Goal: Information Seeking & Learning: Learn about a topic

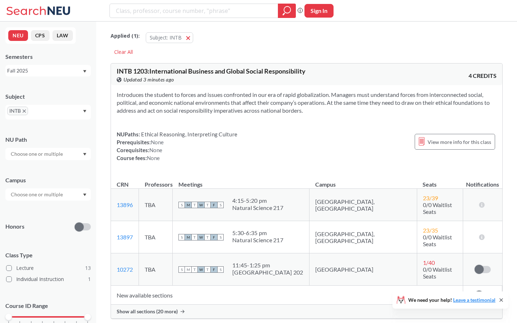
click at [25, 110] on icon "X to remove pill" at bounding box center [24, 110] width 3 height 3
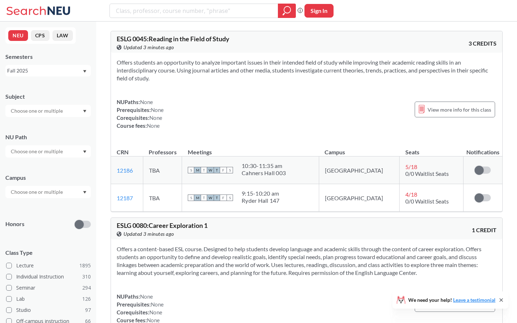
click at [42, 114] on input "text" at bounding box center [37, 111] width 60 height 9
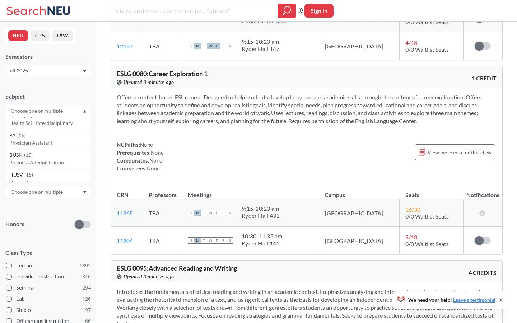
scroll to position [1062, 0]
click at [43, 190] on input "text" at bounding box center [37, 192] width 60 height 9
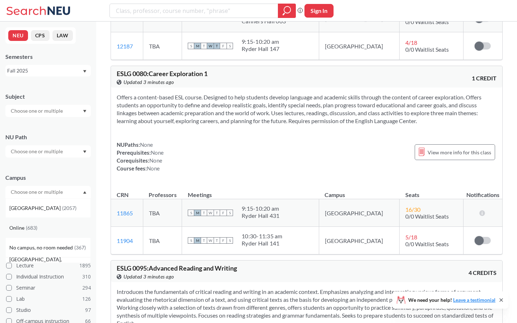
click at [31, 223] on div "Online ( 683 )" at bounding box center [47, 228] width 85 height 20
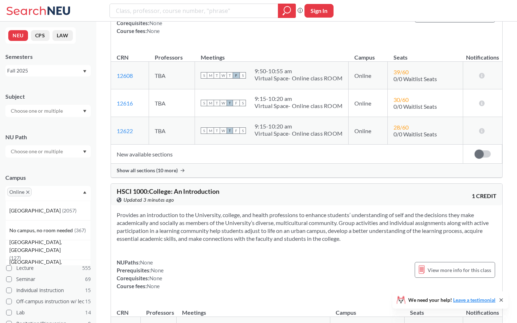
scroll to position [388, 0]
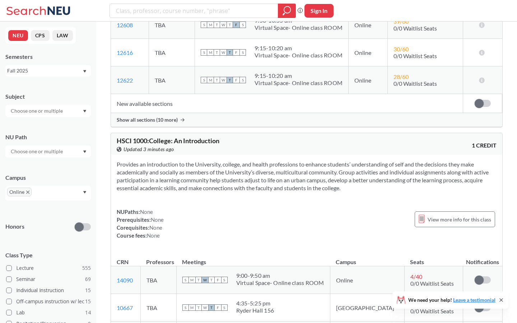
click at [47, 108] on input "text" at bounding box center [37, 111] width 60 height 9
click at [41, 131] on p "Criminal Justice" at bounding box center [49, 130] width 81 height 7
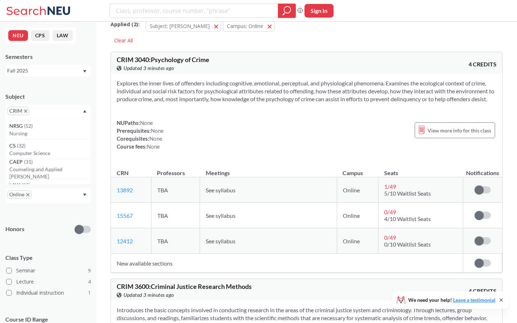
scroll to position [7, 0]
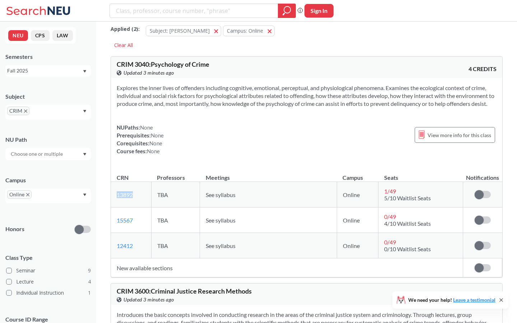
copy link "13892"
drag, startPoint x: 136, startPoint y: 203, endPoint x: 116, endPoint y: 204, distance: 20.5
click at [116, 204] on td "13892 View this section on Banner." at bounding box center [131, 194] width 40 height 25
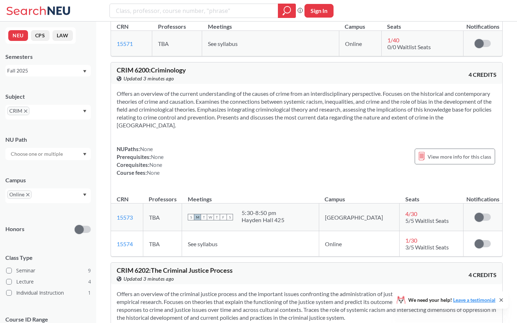
scroll to position [961, 0]
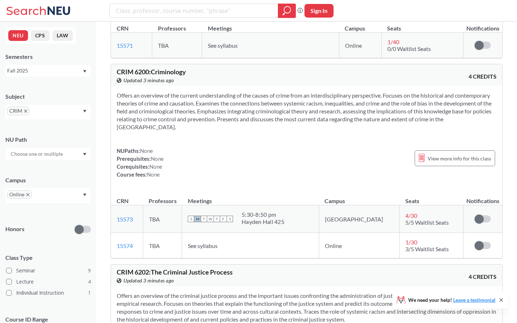
click at [405, 219] on span "4 / 30" at bounding box center [411, 215] width 12 height 7
copy link "15573"
drag, startPoint x: 140, startPoint y: 227, endPoint x: 112, endPoint y: 227, distance: 28.0
click at [112, 227] on td "15573 View this section on Banner." at bounding box center [127, 219] width 32 height 28
click at [139, 233] on td "15573 View this section on Banner." at bounding box center [127, 219] width 32 height 28
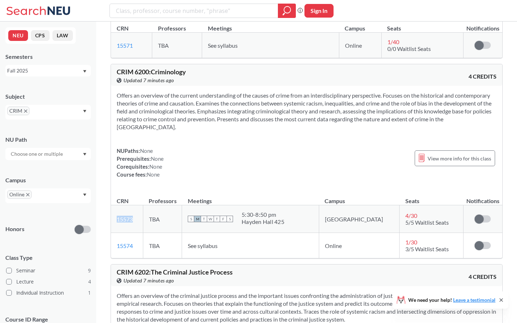
copy link "15573"
drag, startPoint x: 139, startPoint y: 226, endPoint x: 114, endPoint y: 226, distance: 25.1
click at [114, 226] on td "15573 View this section on Banner." at bounding box center [127, 219] width 32 height 28
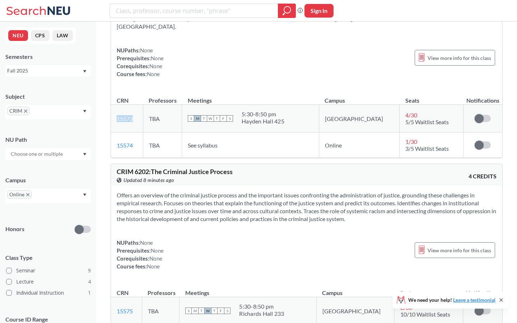
scroll to position [1059, 0]
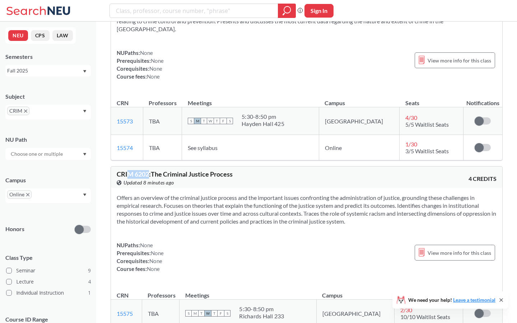
drag, startPoint x: 149, startPoint y: 184, endPoint x: 132, endPoint y: 191, distance: 18.0
click at [128, 178] on span "CRIM 6202 : The Criminal Justice Process" at bounding box center [175, 174] width 116 height 8
click at [177, 260] on div "NUPaths: None Prerequisites: None Corequisites: None Course fees: None View mor…" at bounding box center [307, 257] width 380 height 32
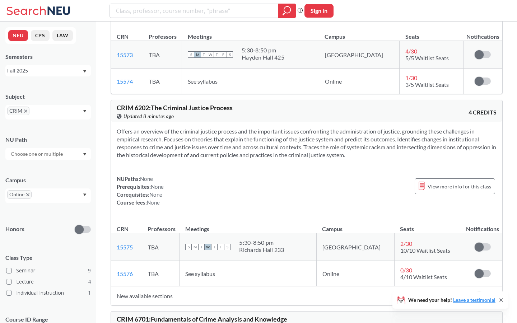
scroll to position [1125, 0]
copy span "CRIM 6202 :"
drag, startPoint x: 151, startPoint y: 120, endPoint x: 113, endPoint y: 120, distance: 38.4
click at [113, 120] on div "CRIM 6202 : The Criminal Justice Process View this course on Banner. Updated 8 …" at bounding box center [306, 112] width 391 height 22
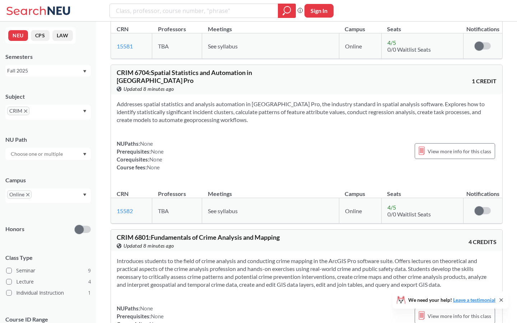
scroll to position [1864, 0]
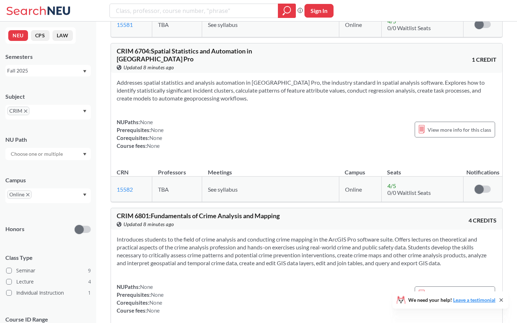
click at [27, 195] on icon "X to remove pill" at bounding box center [27, 194] width 3 height 3
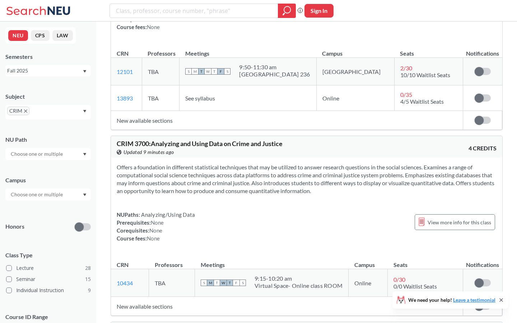
scroll to position [4275, 0]
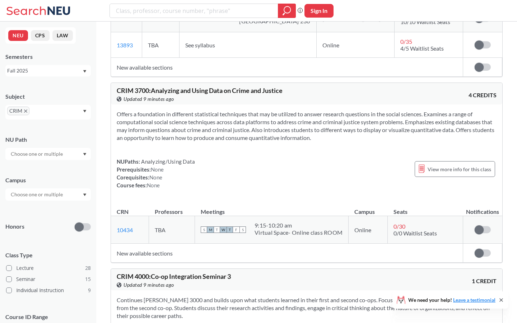
click at [383, 83] on div "CRIM 3700 : Analyzing and Using Data on Crime and Justice View this course on B…" at bounding box center [306, 94] width 391 height 22
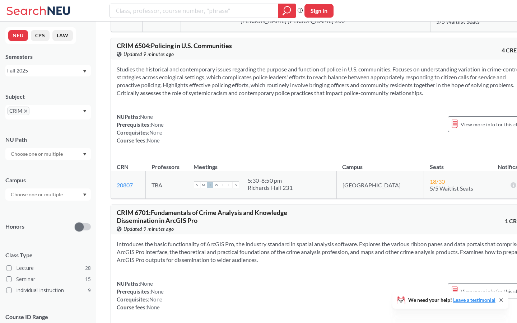
scroll to position [6115, 0]
click at [158, 49] on span "CRIM 6504 : Policing in U.S. Communities" at bounding box center [174, 45] width 115 height 8
click at [462, 128] on span "View more info for this class" at bounding box center [493, 123] width 64 height 9
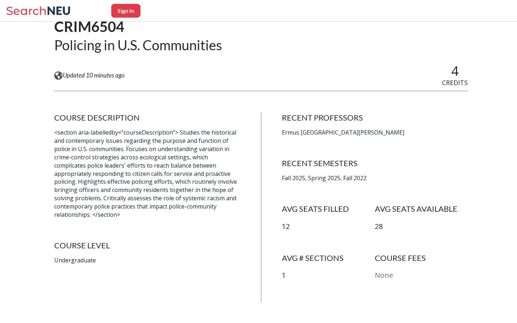
scroll to position [65, 0]
copy p "rmus St. Louis"
drag, startPoint x: 323, startPoint y: 134, endPoint x: 284, endPoint y: 135, distance: 39.5
click at [284, 135] on p "Ermus St. Louis" at bounding box center [375, 133] width 186 height 8
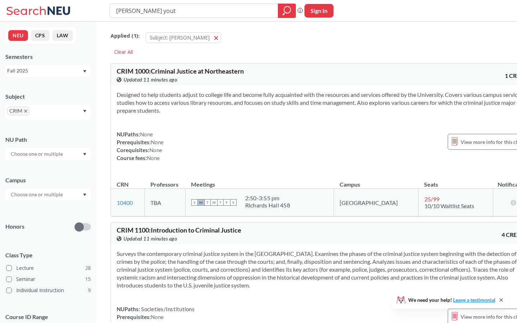
type input "crim youth"
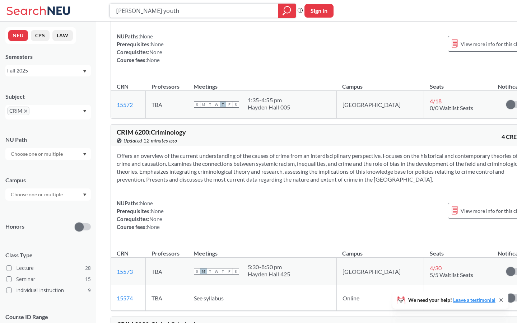
scroll to position [352, 0]
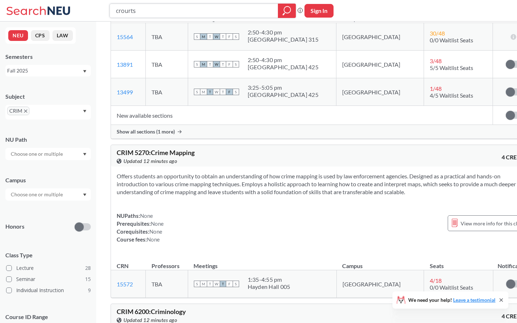
type input "crourts"
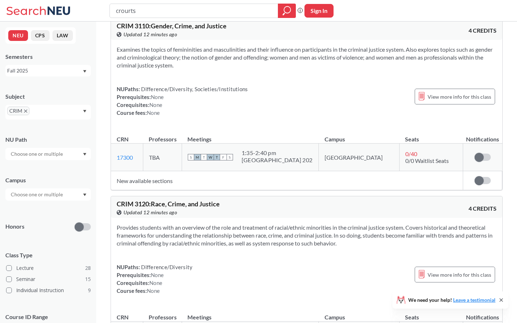
scroll to position [3546, 0]
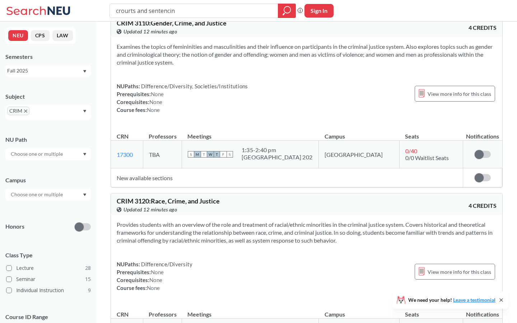
type input "crourts and sentencing"
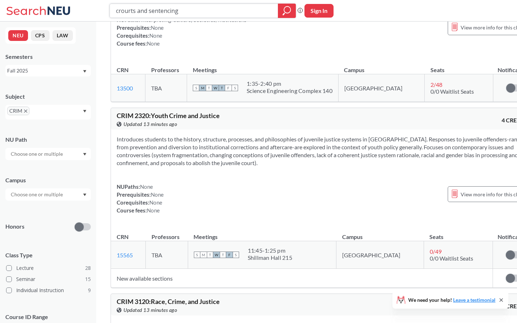
scroll to position [610, 0]
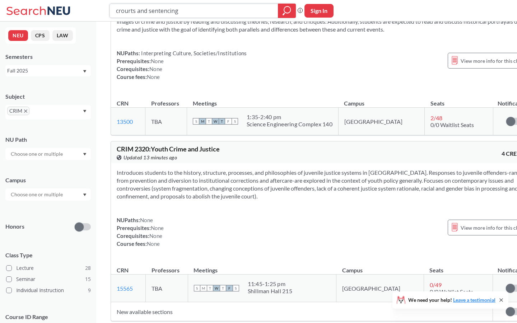
drag, startPoint x: 189, startPoint y: 9, endPoint x: 43, endPoint y: 9, distance: 145.8
click at [43, 9] on div "crourts and sentencing Phrase search guarantees the exact search appears in the…" at bounding box center [258, 11] width 517 height 22
paste input "Child Intervention & Treatment"
type input "Child Intervention & Treatment"
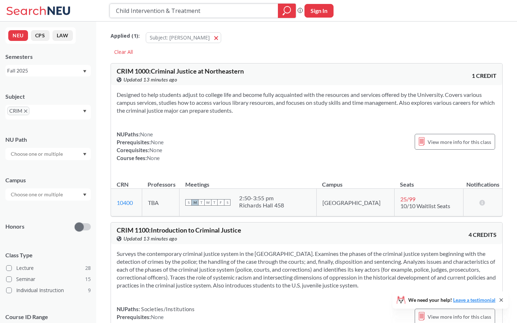
click at [293, 15] on div at bounding box center [287, 11] width 18 height 14
click at [187, 38] on button "Subject: CRIM CRIM" at bounding box center [183, 37] width 75 height 11
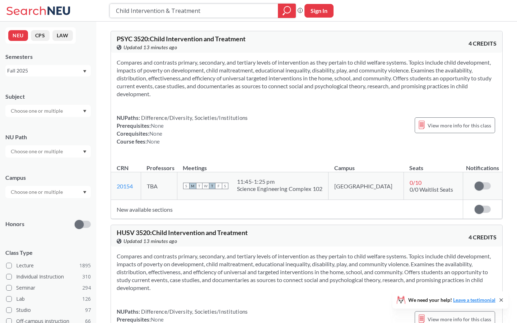
click at [289, 14] on icon "magnifying glass" at bounding box center [287, 11] width 9 height 10
drag, startPoint x: 212, startPoint y: 9, endPoint x: 101, endPoint y: 8, distance: 111.7
click at [101, 8] on div "Child Intervention & Treatment Phrase search guarantees the exact search appear…" at bounding box center [258, 11] width 517 height 22
paste input "Russian Foreign Policy"
type input "Russian Foreign Policy"
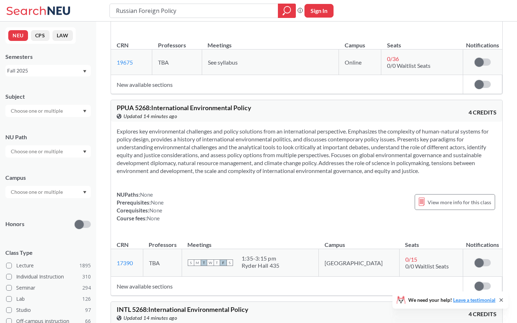
scroll to position [1345, 0]
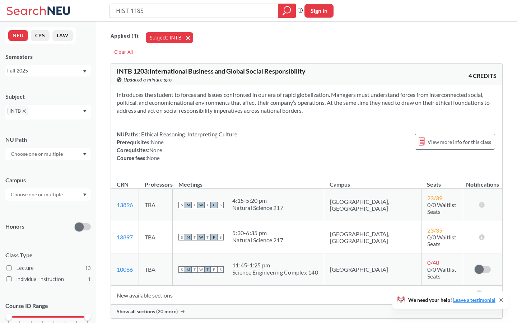
type input "HIST 1185"
click at [191, 36] on span "button" at bounding box center [191, 37] width 0 height 7
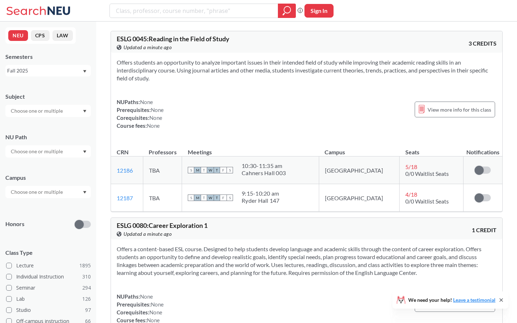
type input "HIST 1185"
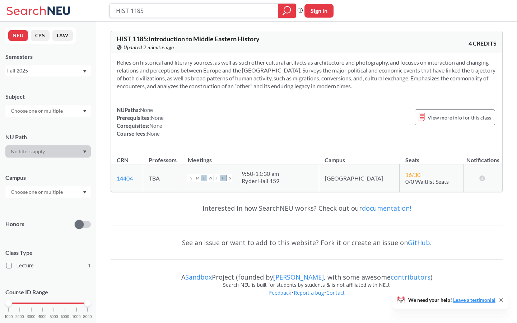
drag, startPoint x: 182, startPoint y: 16, endPoint x: 110, endPoint y: 14, distance: 72.2
click at [110, 14] on div "HIST 1185" at bounding box center [202, 11] width 186 height 14
paste input "HIST 1246"
type input "HIST 1246"
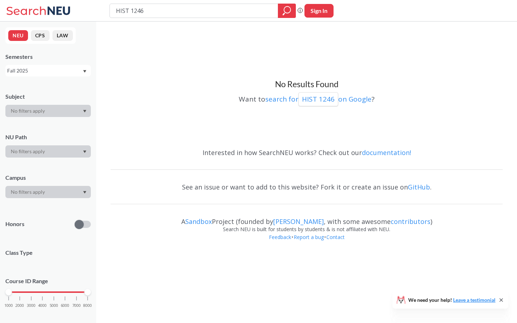
drag, startPoint x: 148, startPoint y: 11, endPoint x: 92, endPoint y: 9, distance: 56.1
click at [92, 9] on div "HIST 1246 Phrase search guarantees the exact search appears in the results. Ex.…" at bounding box center [258, 11] width 517 height 22
paste input "World War II in the Pacific"
type input "World War II in the Pacific"
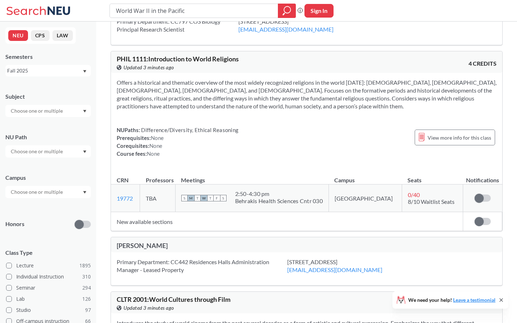
scroll to position [2901, 0]
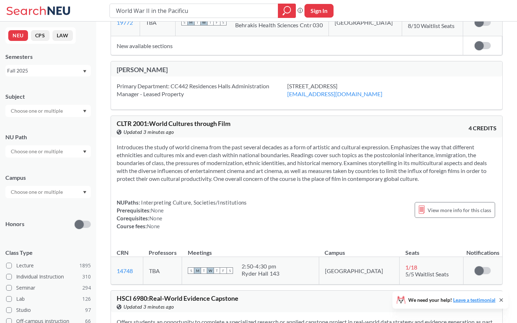
type input "World War II in the Pacificui"
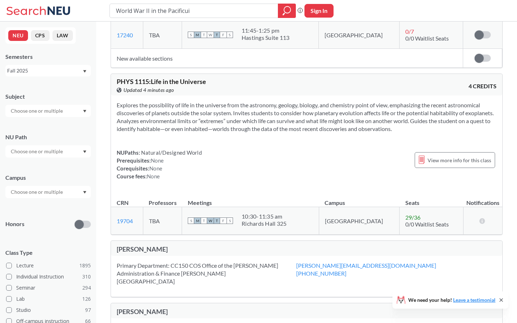
scroll to position [3943, 0]
drag, startPoint x: 192, startPoint y: 10, endPoint x: 56, endPoint y: 4, distance: 135.5
click at [56, 4] on div "World War II in the Pacificui Phrase search guarantees the exact search appears…" at bounding box center [258, 11] width 517 height 22
type input "h"
click at [22, 114] on input "text" at bounding box center [37, 111] width 60 height 9
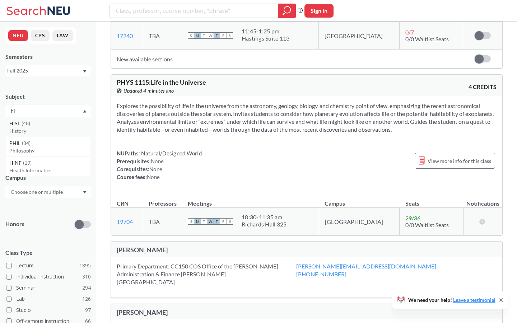
type input "hi"
click at [32, 129] on p "History" at bounding box center [49, 130] width 81 height 7
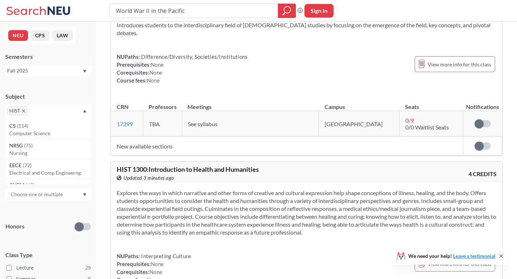
scroll to position [3203, 0]
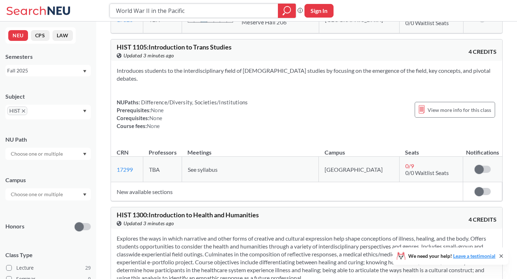
drag, startPoint x: 235, startPoint y: 13, endPoint x: 80, endPoint y: 10, distance: 154.7
click at [80, 10] on div "World War II in the Pacific Phrase search guarantees the exact search appears i…" at bounding box center [258, 11] width 517 height 22
paste input "Politics of Europe and the [GEOGRAPHIC_DATA]"
type input "Politics of Europe and the [GEOGRAPHIC_DATA]"
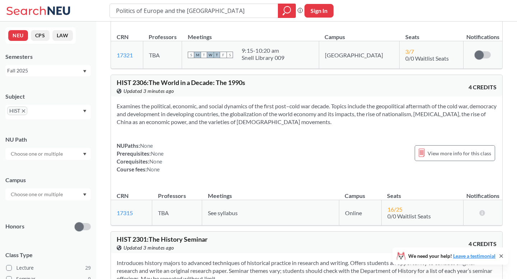
scroll to position [936, 0]
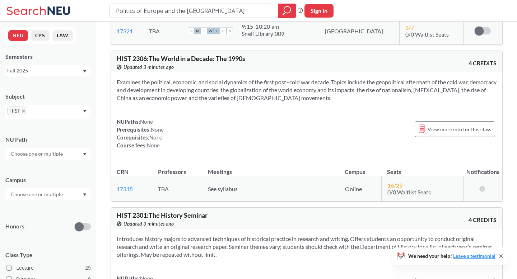
click at [23, 111] on icon "X to remove pill" at bounding box center [23, 110] width 3 height 3
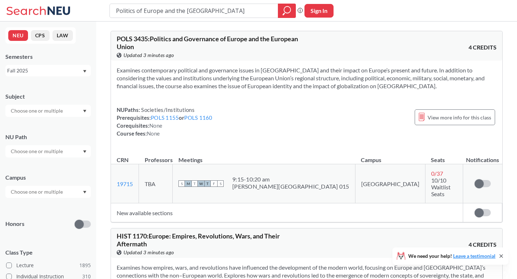
click at [23, 111] on input "text" at bounding box center [37, 111] width 60 height 9
type input "pols"
click at [31, 121] on span "( 39 )" at bounding box center [27, 123] width 9 height 6
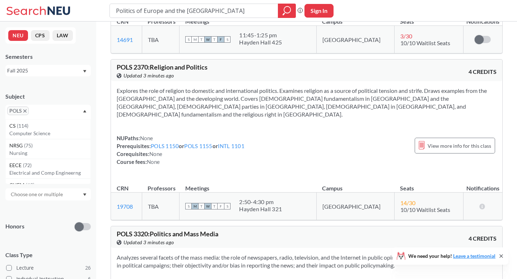
scroll to position [353, 0]
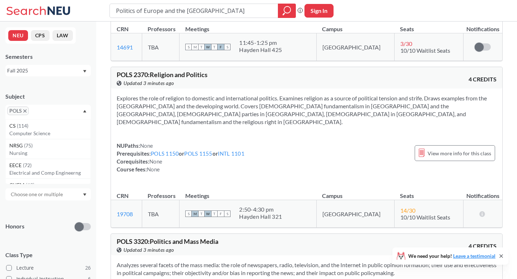
click at [340, 68] on div "POLS 2370 : Religion and Politics View this course on Banner. Updated 3 minutes…" at bounding box center [306, 78] width 391 height 22
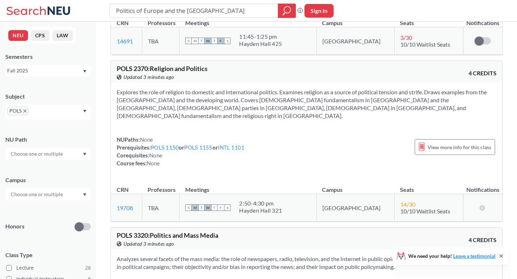
scroll to position [353, 0]
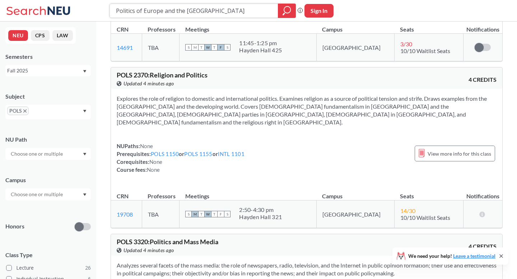
click at [221, 9] on input "Politics of Europe and the [GEOGRAPHIC_DATA]" at bounding box center [194, 11] width 158 height 12
drag, startPoint x: 221, startPoint y: 9, endPoint x: 104, endPoint y: 8, distance: 116.7
click at [104, 8] on div "Politics of Europe and the EU Phrase search guarantees the exact search appears…" at bounding box center [258, 11] width 517 height 22
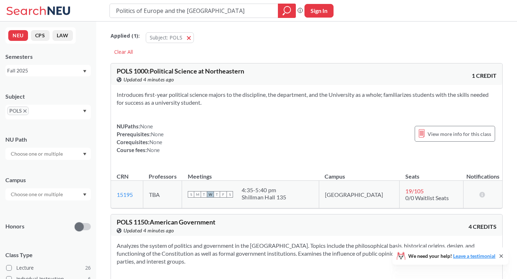
type input "Politics of Europe and the E"
drag, startPoint x: 201, startPoint y: 14, endPoint x: 102, endPoint y: 12, distance: 99.5
click at [102, 12] on div "Politics of Europe and the E Phrase search guarantees the exact search appears …" at bounding box center [258, 11] width 517 height 22
type input "Politics of Europe and the [GEOGRAPHIC_DATA]"
click at [190, 39] on button "Subject: POLS POLS" at bounding box center [170, 37] width 48 height 11
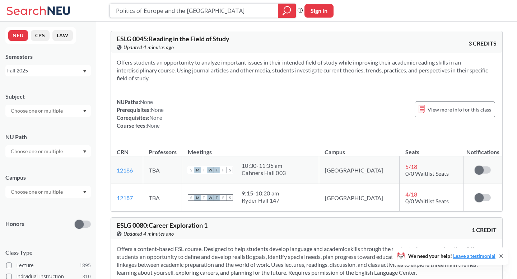
drag, startPoint x: 223, startPoint y: 12, endPoint x: 90, endPoint y: 11, distance: 132.5
click at [90, 11] on div "Politics of Europe and the EU Phrase search guarantees the exact search appears…" at bounding box center [258, 11] width 517 height 22
click at [46, 99] on div "Subject" at bounding box center [47, 97] width 85 height 8
click at [46, 108] on input "text" at bounding box center [37, 111] width 60 height 9
type input "pols"
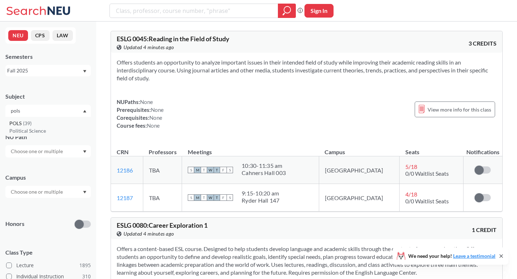
click at [52, 127] on div "POLS ( 39 )" at bounding box center [49, 124] width 81 height 8
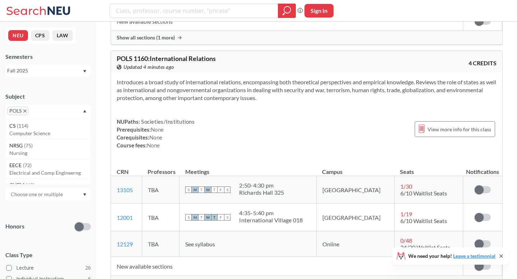
scroll to position [667, 0]
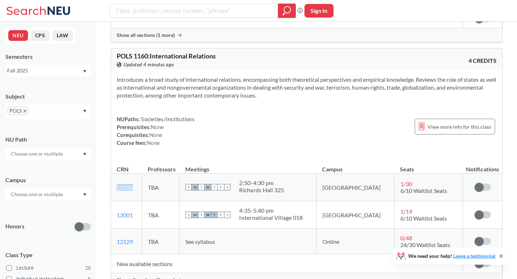
drag, startPoint x: 140, startPoint y: 171, endPoint x: 114, endPoint y: 172, distance: 26.6
click at [114, 174] on td "13105 View this section on Banner." at bounding box center [126, 188] width 31 height 28
copy link "13105"
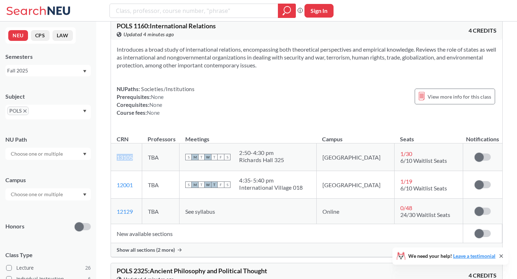
scroll to position [699, 0]
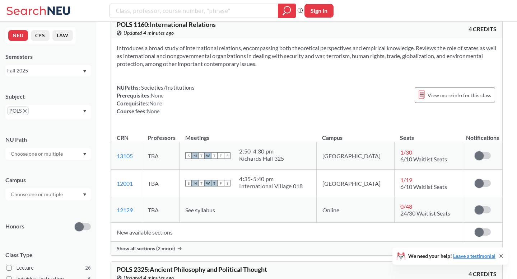
click at [167, 242] on div "Show all sections (2 more)" at bounding box center [306, 249] width 391 height 14
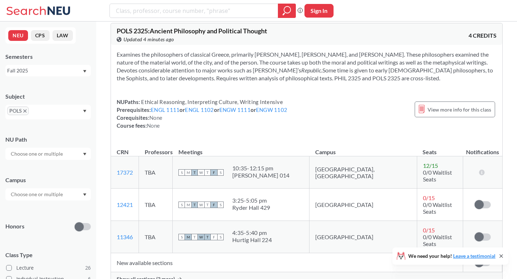
scroll to position [993, 0]
click at [162, 275] on span "Show all sections (2 more)" at bounding box center [146, 278] width 58 height 6
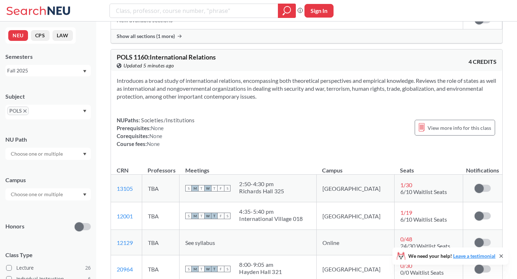
scroll to position [667, 0]
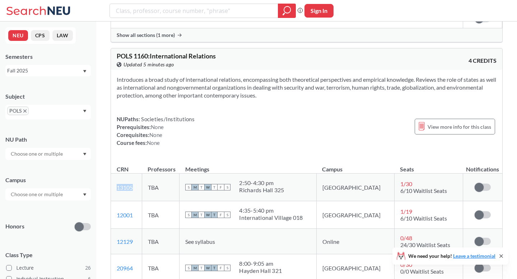
drag, startPoint x: 138, startPoint y: 175, endPoint x: 111, endPoint y: 175, distance: 26.6
click at [111, 175] on td "13105 View this section on Banner." at bounding box center [126, 188] width 31 height 28
copy link "13105"
click at [208, 232] on td "See syllabus" at bounding box center [247, 241] width 137 height 25
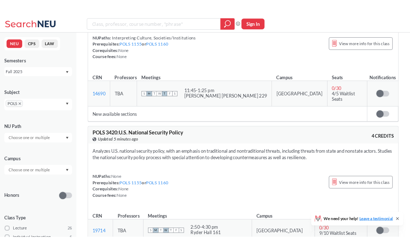
scroll to position [3738, 0]
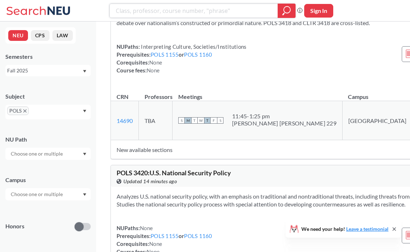
click at [222, 10] on input "search" at bounding box center [194, 11] width 158 height 12
paste input "PHIL 1280"
type input "PHIL 1280"
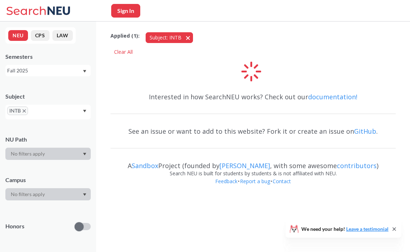
click at [186, 39] on button "Subject: INTB INTB" at bounding box center [169, 37] width 47 height 11
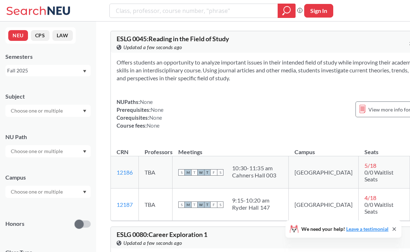
type input "PHIL 2325"
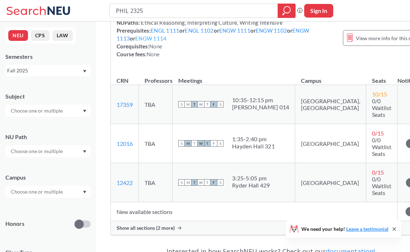
scroll to position [97, 0]
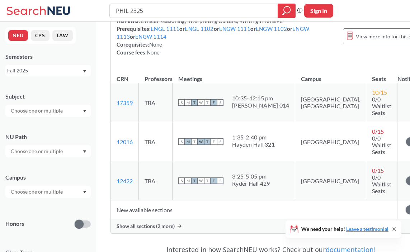
click at [150, 220] on div "Show all sections (2 more)" at bounding box center [271, 227] width 320 height 14
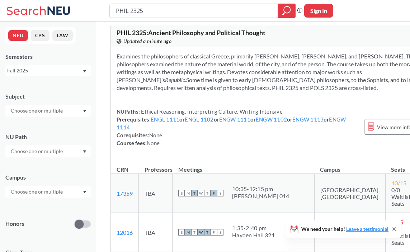
scroll to position [0, 0]
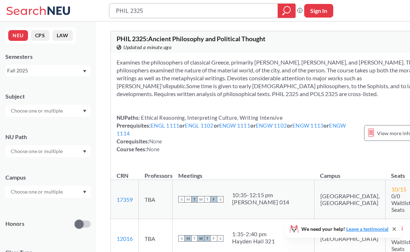
drag, startPoint x: 152, startPoint y: 11, endPoint x: 83, endPoint y: 10, distance: 69.3
click at [83, 10] on div "PHIL 2325 Phrase search guarantees the exact search appears in the results. Ex.…" at bounding box center [205, 11] width 410 height 22
paste input "ASNS 1150"
type input "ASNS 1150"
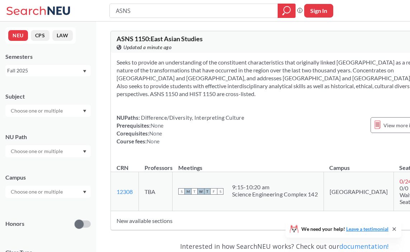
type input "ASNS"
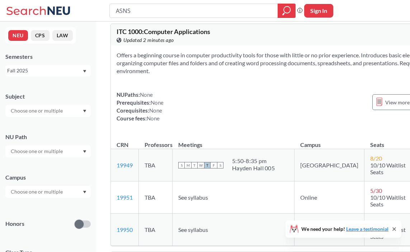
scroll to position [2593, 0]
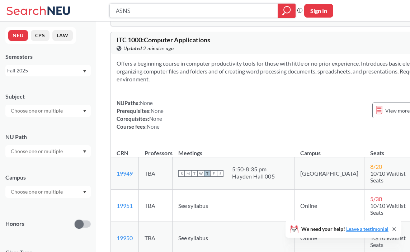
drag, startPoint x: 139, startPoint y: 9, endPoint x: 104, endPoint y: 9, distance: 34.5
click at [104, 9] on div "ASNS Phrase search guarantees the exact search appears in the results. Ex. If y…" at bounding box center [205, 11] width 410 height 22
paste input "PHIL 1275"
type input "PHIL 1275"
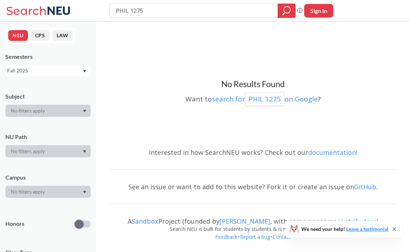
drag, startPoint x: 182, startPoint y: 14, endPoint x: 99, endPoint y: 13, distance: 82.2
click at [99, 13] on div "PHIL 1275 Phrase search guarantees the exact search appears in the results. Ex.…" at bounding box center [205, 11] width 410 height 22
type input "PHIL"
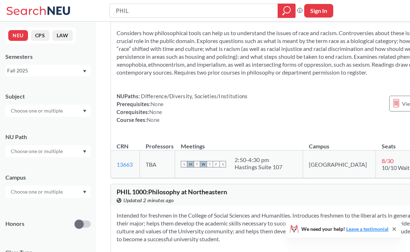
scroll to position [992, 0]
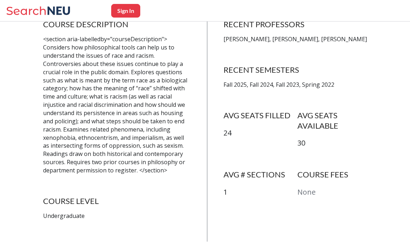
scroll to position [159, 0]
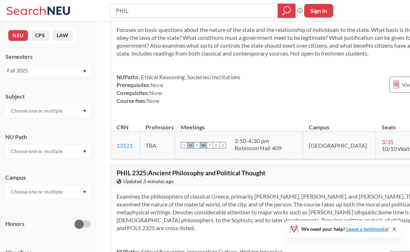
scroll to position [1825, 0]
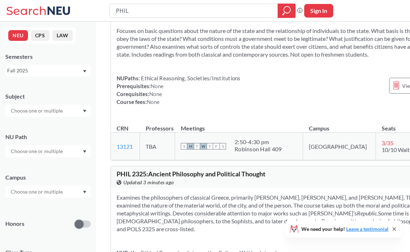
drag, startPoint x: 146, startPoint y: 39, endPoint x: 117, endPoint y: 39, distance: 29.1
click at [117, 11] on span "PHIL 2303 : Social and Political Philosophy" at bounding box center [176, 7] width 118 height 8
copy span "PHIL 2303"
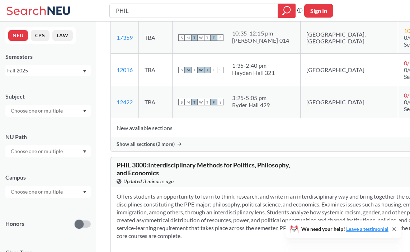
scroll to position [2112, 0]
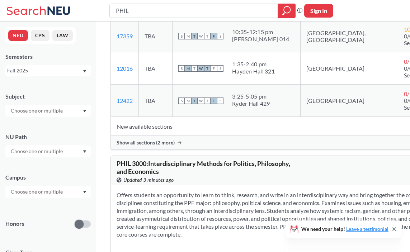
click at [172, 146] on span "Show all sections (2 more)" at bounding box center [146, 143] width 58 height 6
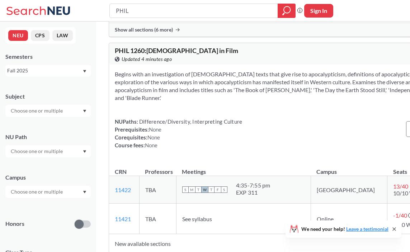
scroll to position [3286, 0]
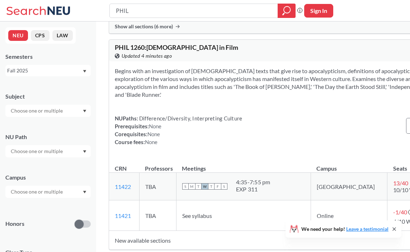
click at [157, 20] on td "New available sections" at bounding box center [282, 10] width 346 height 19
click at [157, 30] on span "Show all sections (6 more)" at bounding box center [144, 26] width 58 height 6
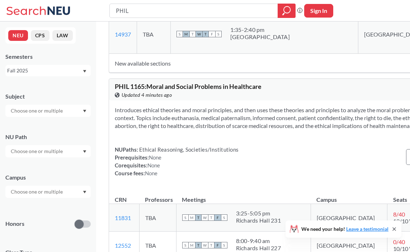
scroll to position [5621, 0]
click at [156, 74] on td "New available sections" at bounding box center [285, 64] width 352 height 19
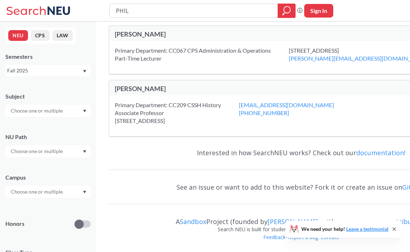
scroll to position [7005, 0]
drag, startPoint x: 155, startPoint y: 14, endPoint x: 111, endPoint y: 13, distance: 44.9
click at [111, 13] on div "PHIL" at bounding box center [202, 11] width 186 height 14
type input "french"
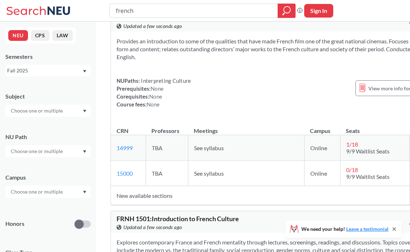
scroll to position [1148, 0]
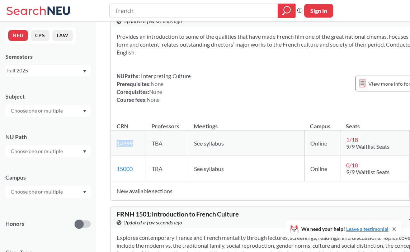
copy link "14999"
drag, startPoint x: 136, startPoint y: 175, endPoint x: 113, endPoint y: 175, distance: 23.3
click at [113, 156] on td "14999 View this section on Banner." at bounding box center [128, 143] width 35 height 25
